Goal: Transaction & Acquisition: Purchase product/service

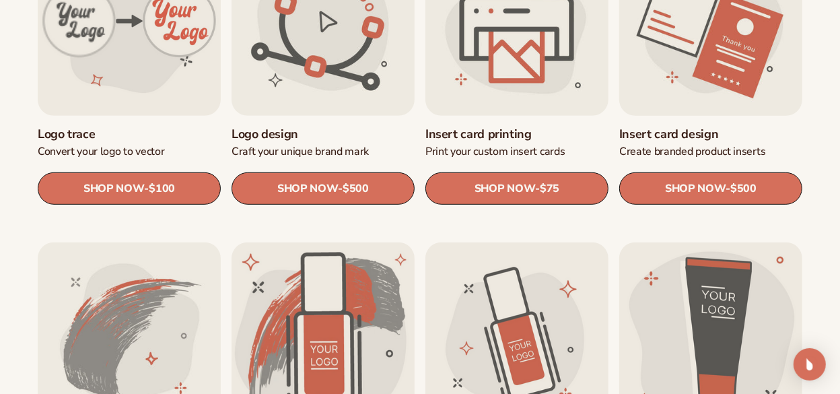
scroll to position [560, 0]
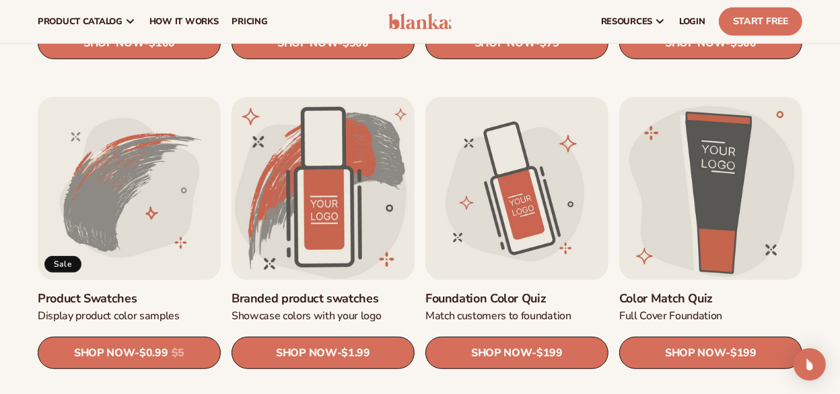
scroll to position [672, 0]
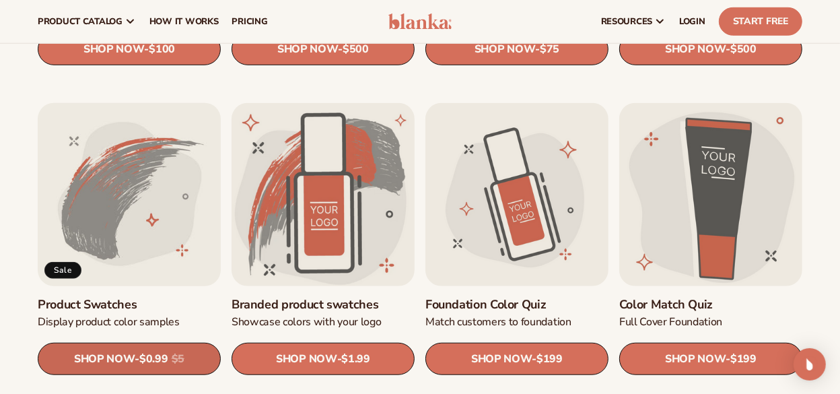
click at [117, 359] on span "SHOP NOW" at bounding box center [104, 358] width 61 height 13
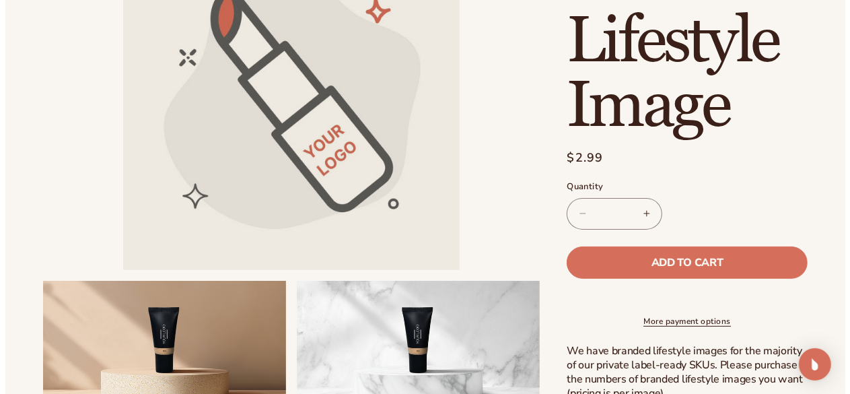
scroll to position [224, 0]
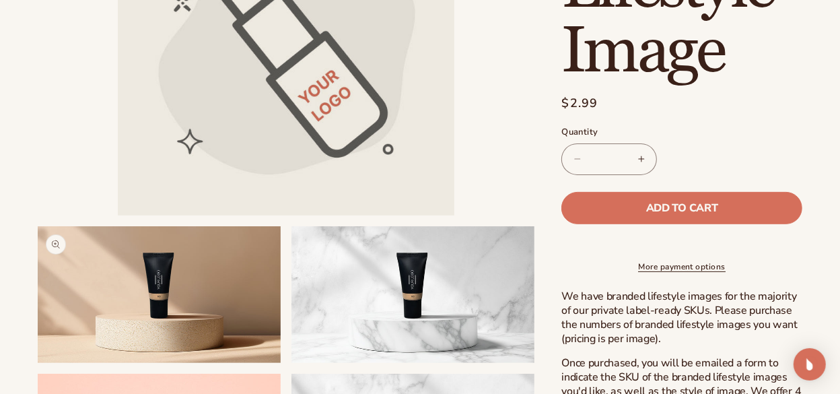
click at [38, 363] on button "Open media 2 in modal" at bounding box center [38, 363] width 0 height 0
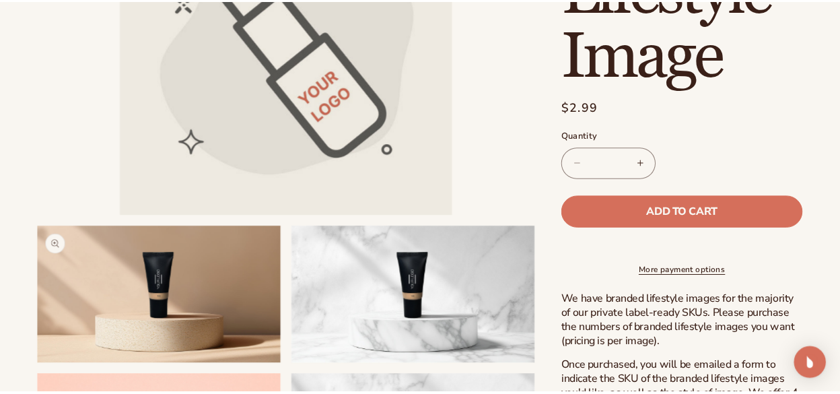
scroll to position [715, 0]
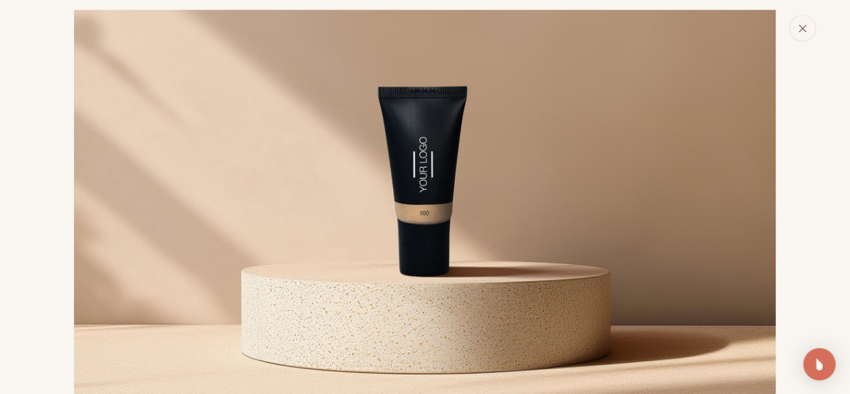
click at [809, 33] on button "Close" at bounding box center [802, 28] width 27 height 27
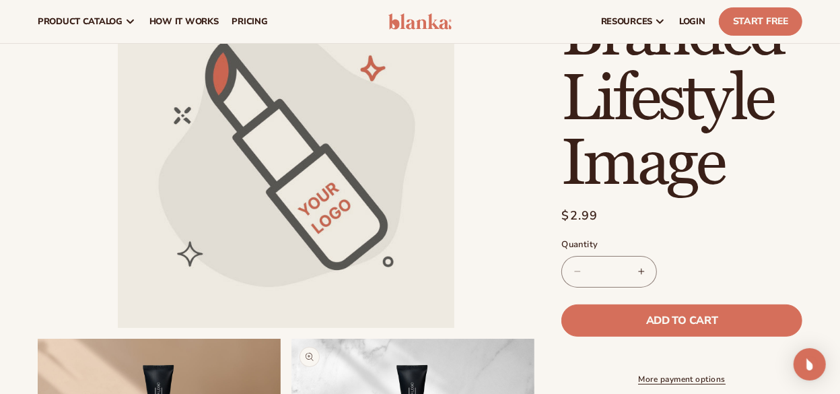
scroll to position [0, 0]
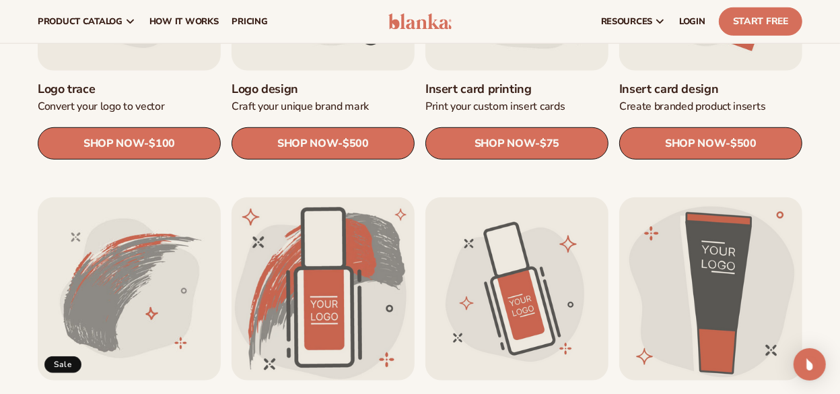
scroll to position [560, 0]
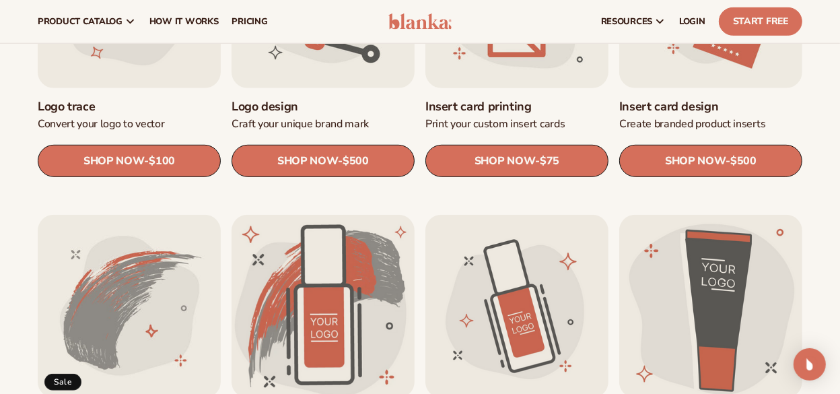
click at [463, 114] on link "Insert card printing" at bounding box center [516, 106] width 183 height 15
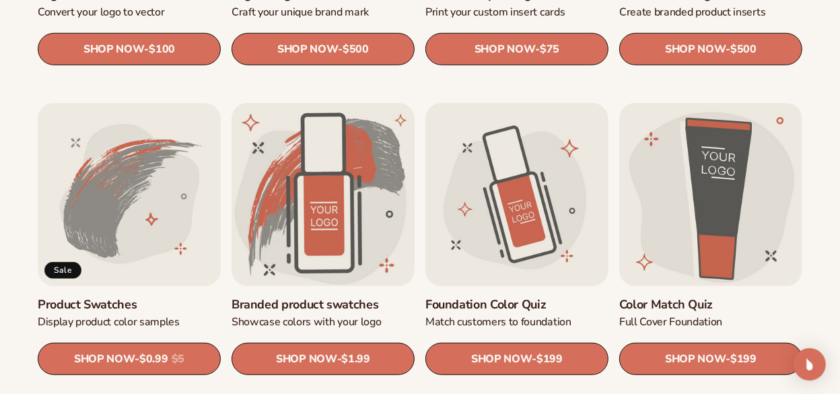
scroll to position [784, 0]
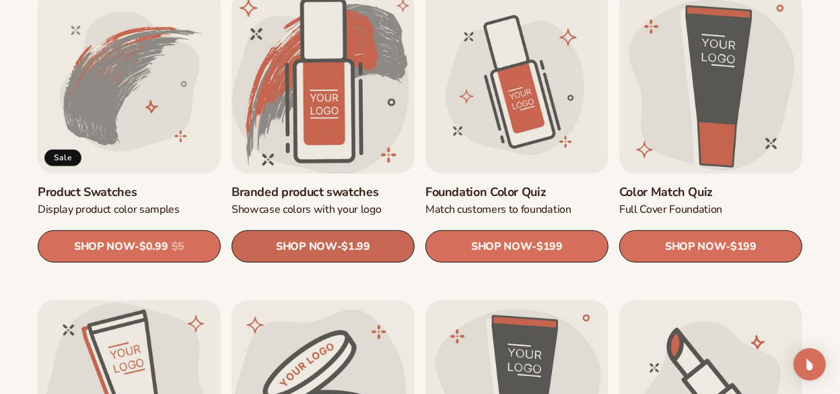
drag, startPoint x: 280, startPoint y: 244, endPoint x: 408, endPoint y: 235, distance: 128.2
click at [280, 244] on span "SHOP NOW" at bounding box center [306, 245] width 61 height 13
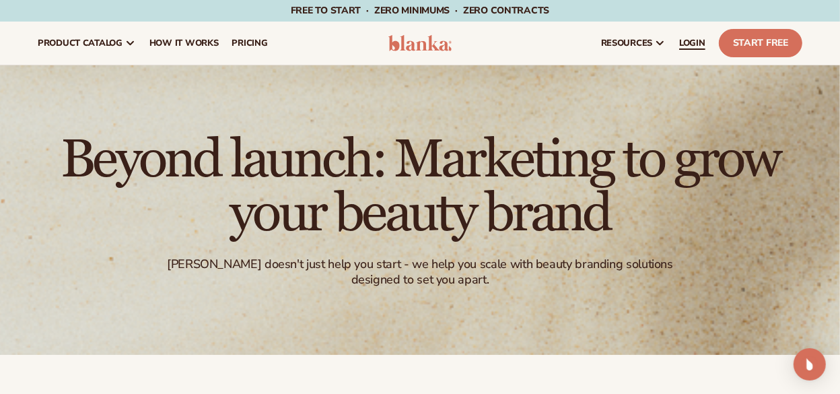
click at [696, 38] on span "LOGIN" at bounding box center [692, 43] width 26 height 11
